Goal: Transaction & Acquisition: Purchase product/service

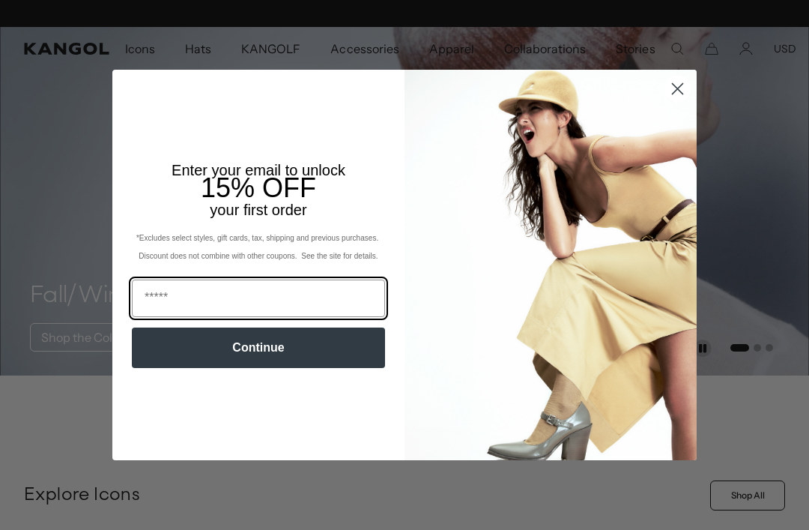
scroll to position [0, 309]
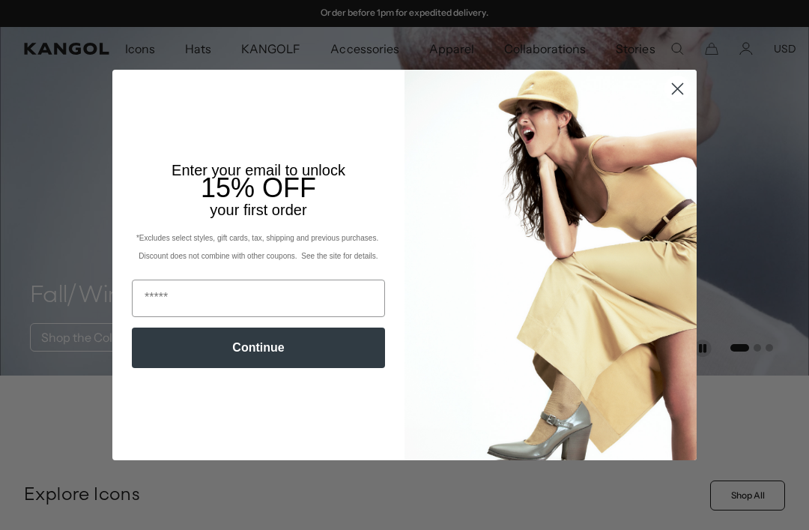
click at [679, 86] on circle "Close dialog" at bounding box center [677, 88] width 25 height 25
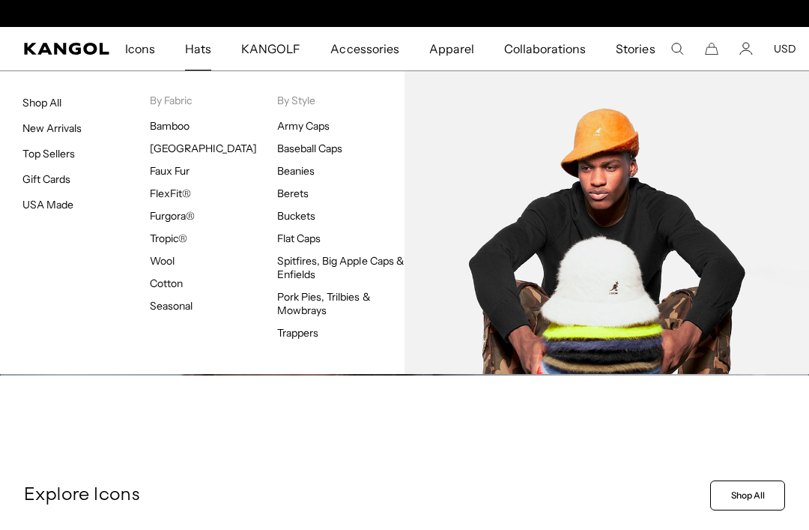
scroll to position [0, 0]
click at [293, 222] on link "Buckets" at bounding box center [296, 215] width 38 height 13
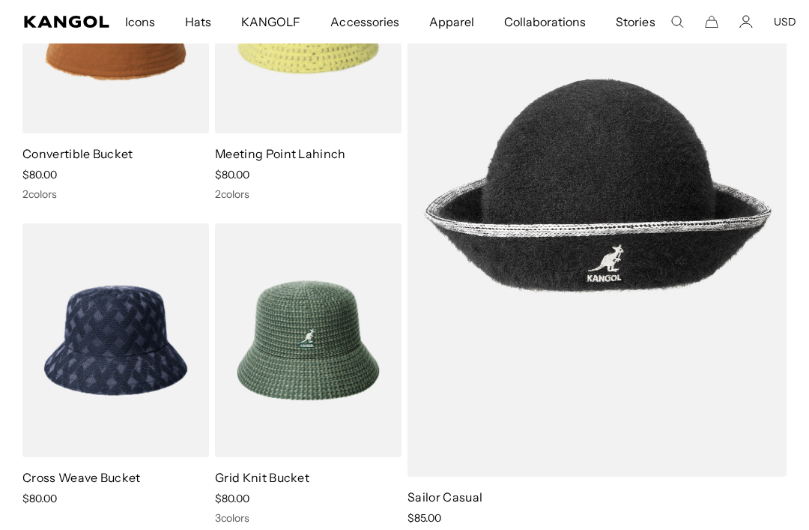
click at [0, 0] on img at bounding box center [0, 0] width 0 height 0
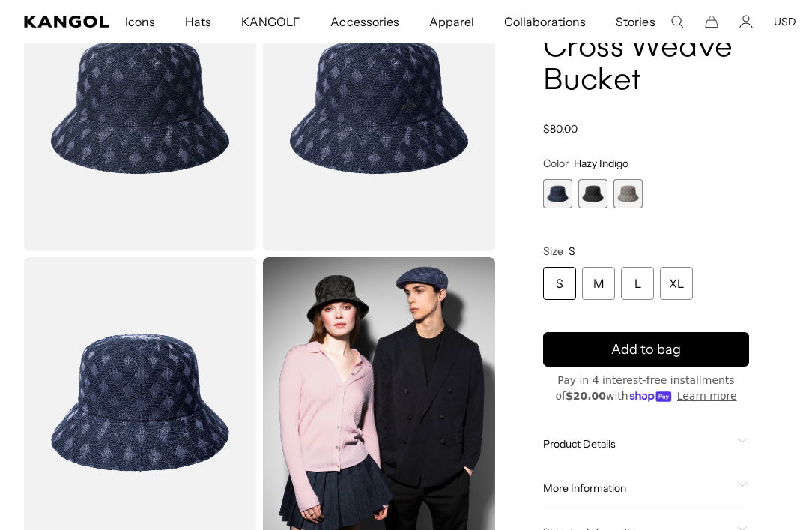
scroll to position [0, 309]
click at [590, 196] on span "2 of 3" at bounding box center [592, 193] width 29 height 29
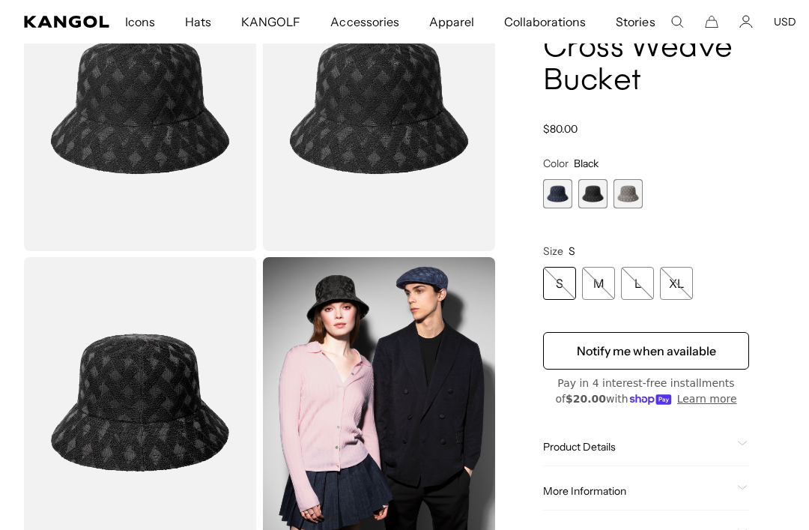
click at [628, 195] on span "3 of 3" at bounding box center [628, 193] width 29 height 29
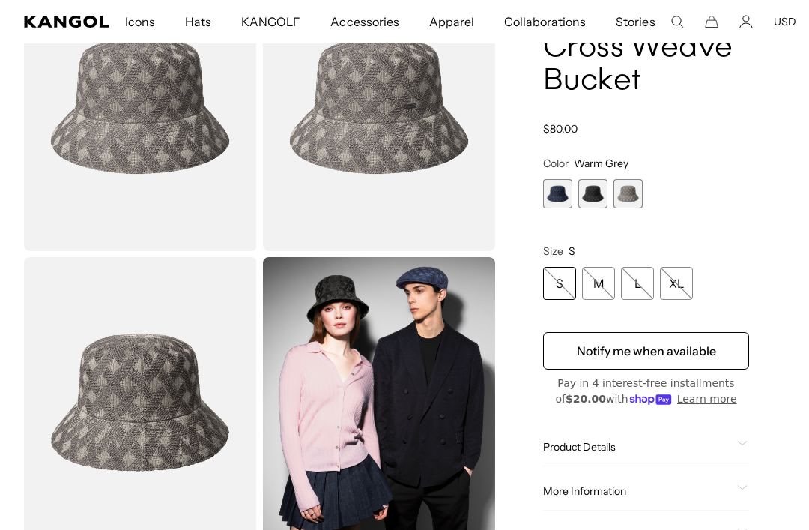
scroll to position [0, 309]
click at [555, 190] on span "1 of 3" at bounding box center [557, 193] width 29 height 29
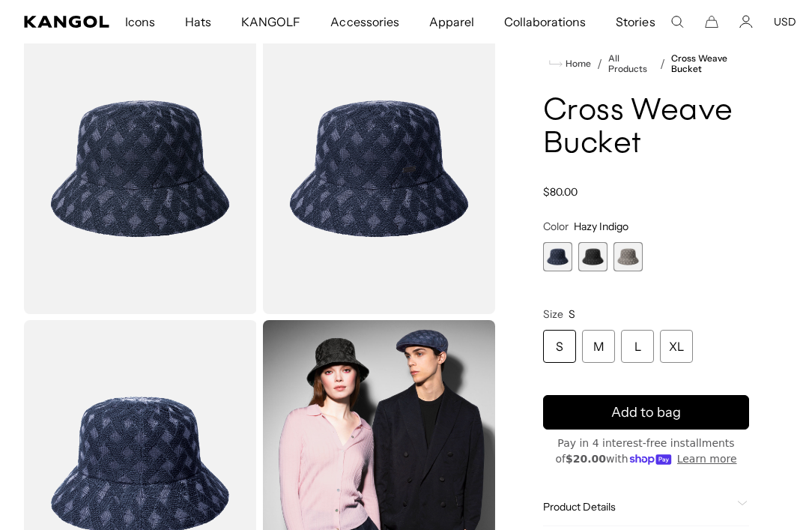
scroll to position [0, 309]
click at [677, 343] on div "XL" at bounding box center [676, 346] width 33 height 33
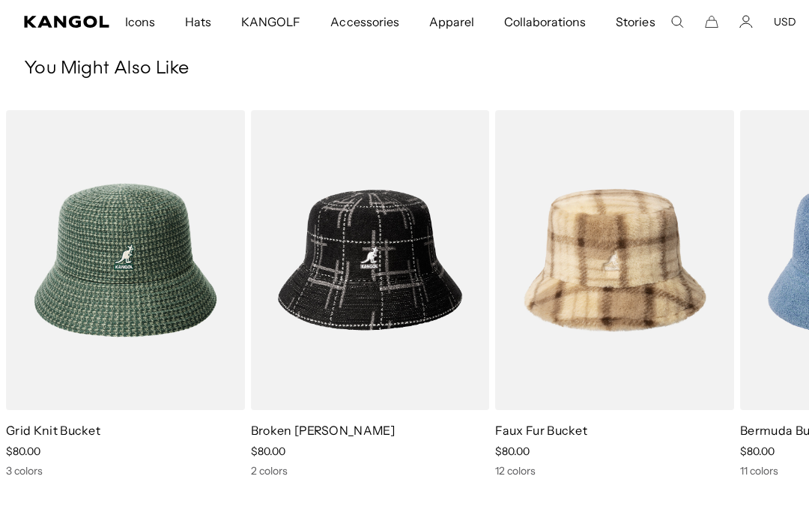
click at [0, 0] on img "2 of 5" at bounding box center [0, 0] width 0 height 0
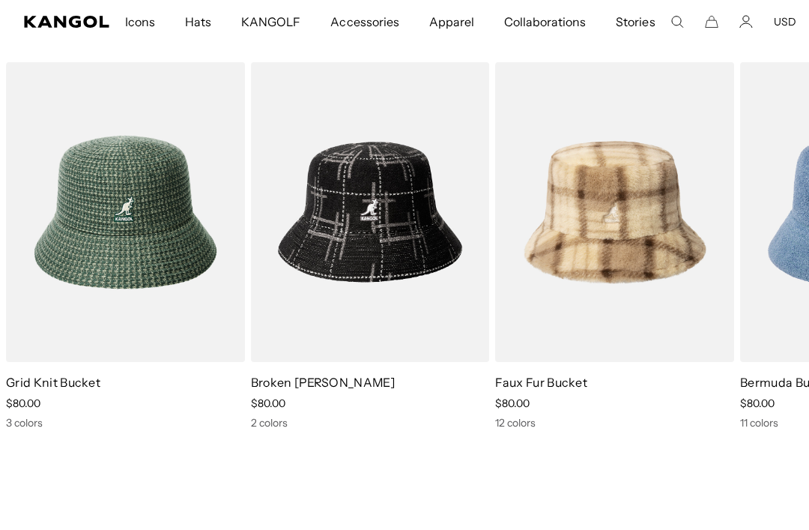
scroll to position [0, 309]
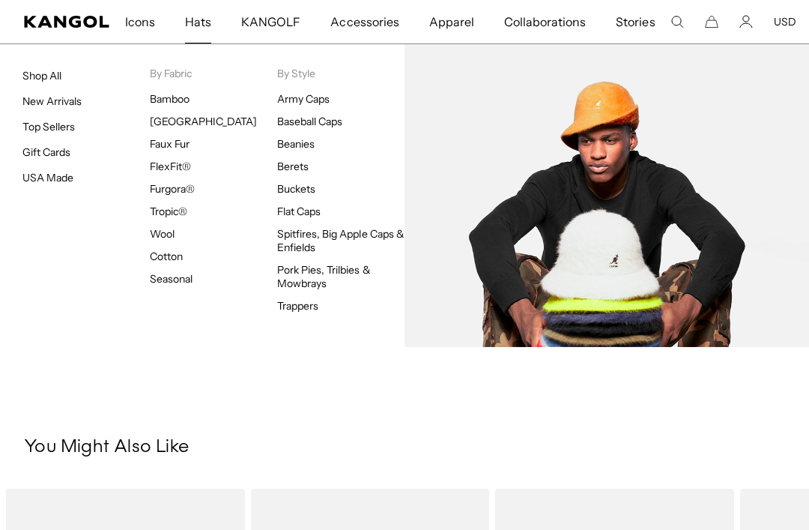
scroll to position [396, 0]
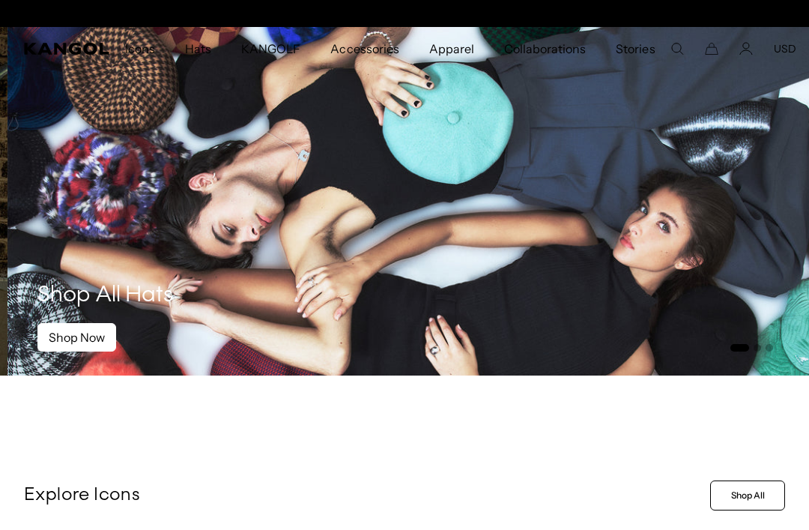
scroll to position [0, 309]
